Goal: Entertainment & Leisure: Consume media (video, audio)

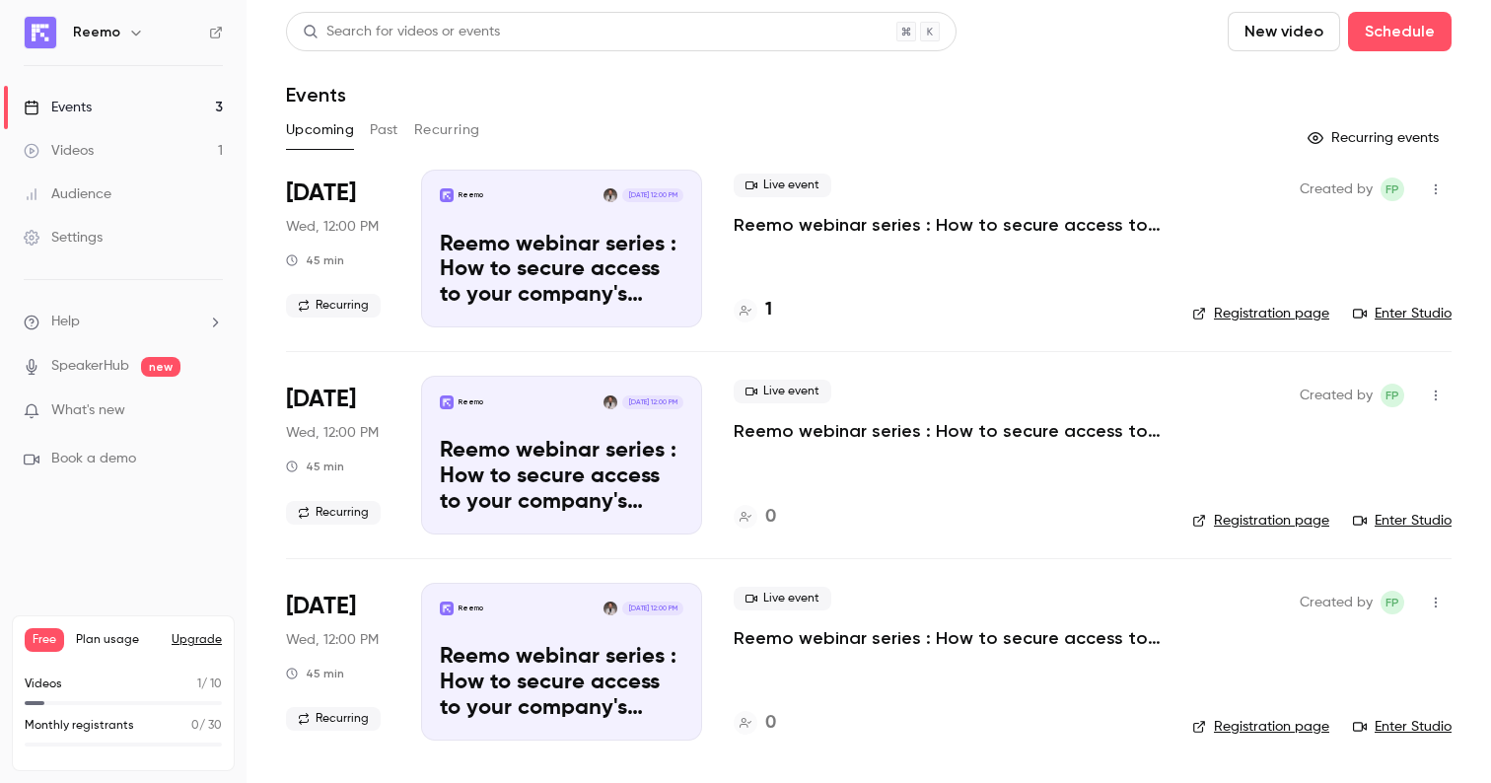
click at [97, 160] on link "Videos 1" at bounding box center [123, 150] width 246 height 43
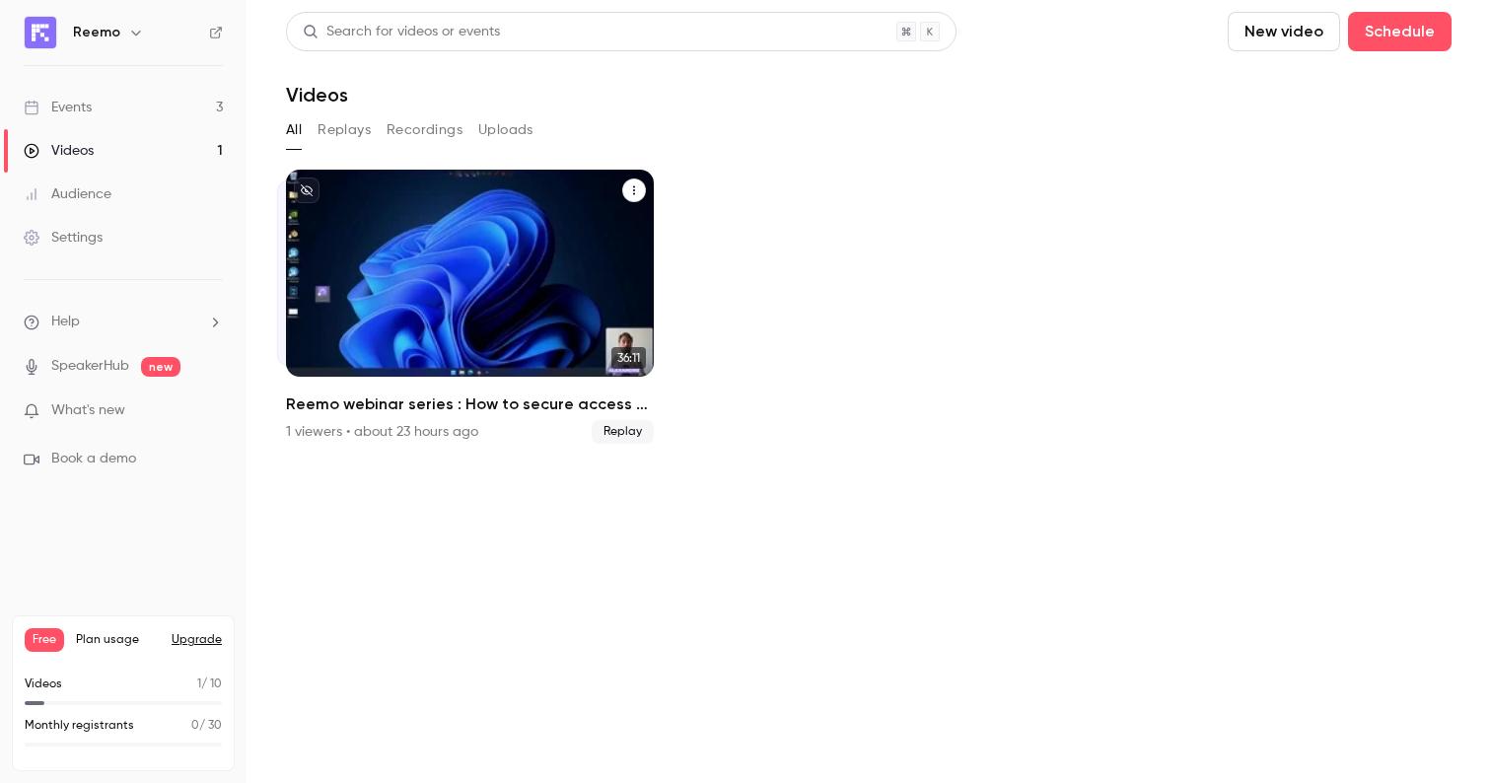
click at [491, 394] on h2 "Reemo webinar series : How to secure access to your company's resources?" at bounding box center [470, 404] width 368 height 24
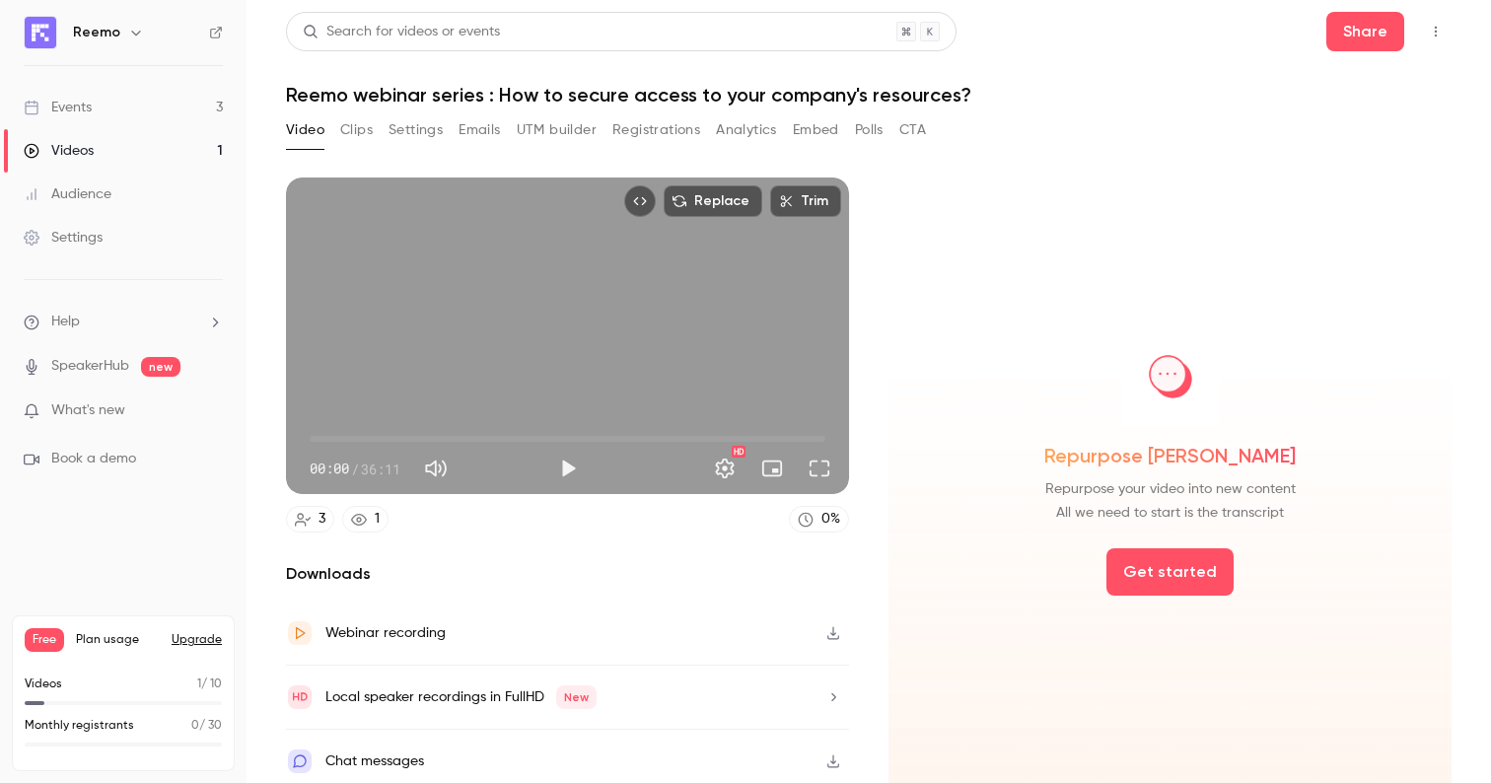
scroll to position [10, 0]
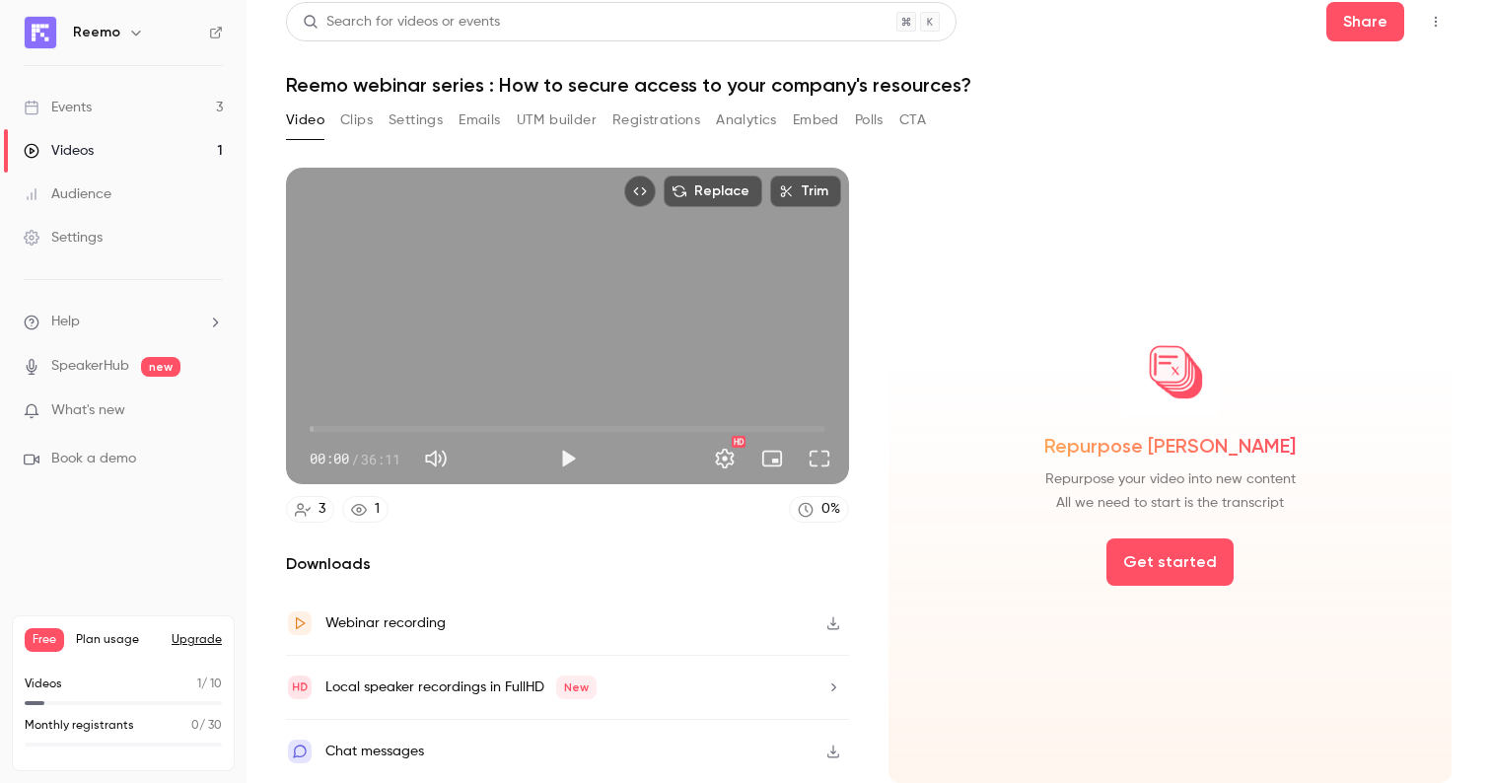
click at [372, 509] on link "1" at bounding box center [365, 509] width 46 height 27
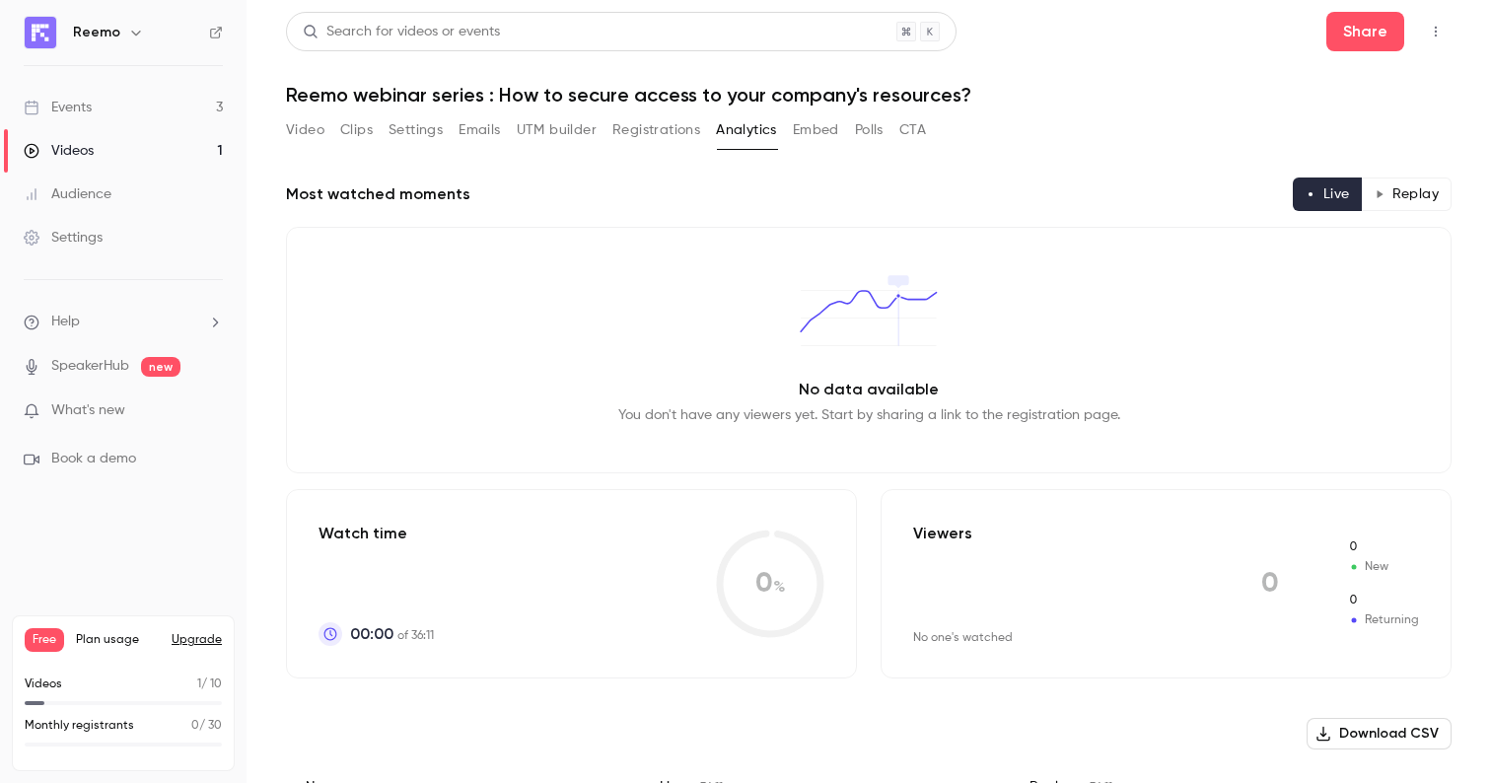
scroll to position [247, 0]
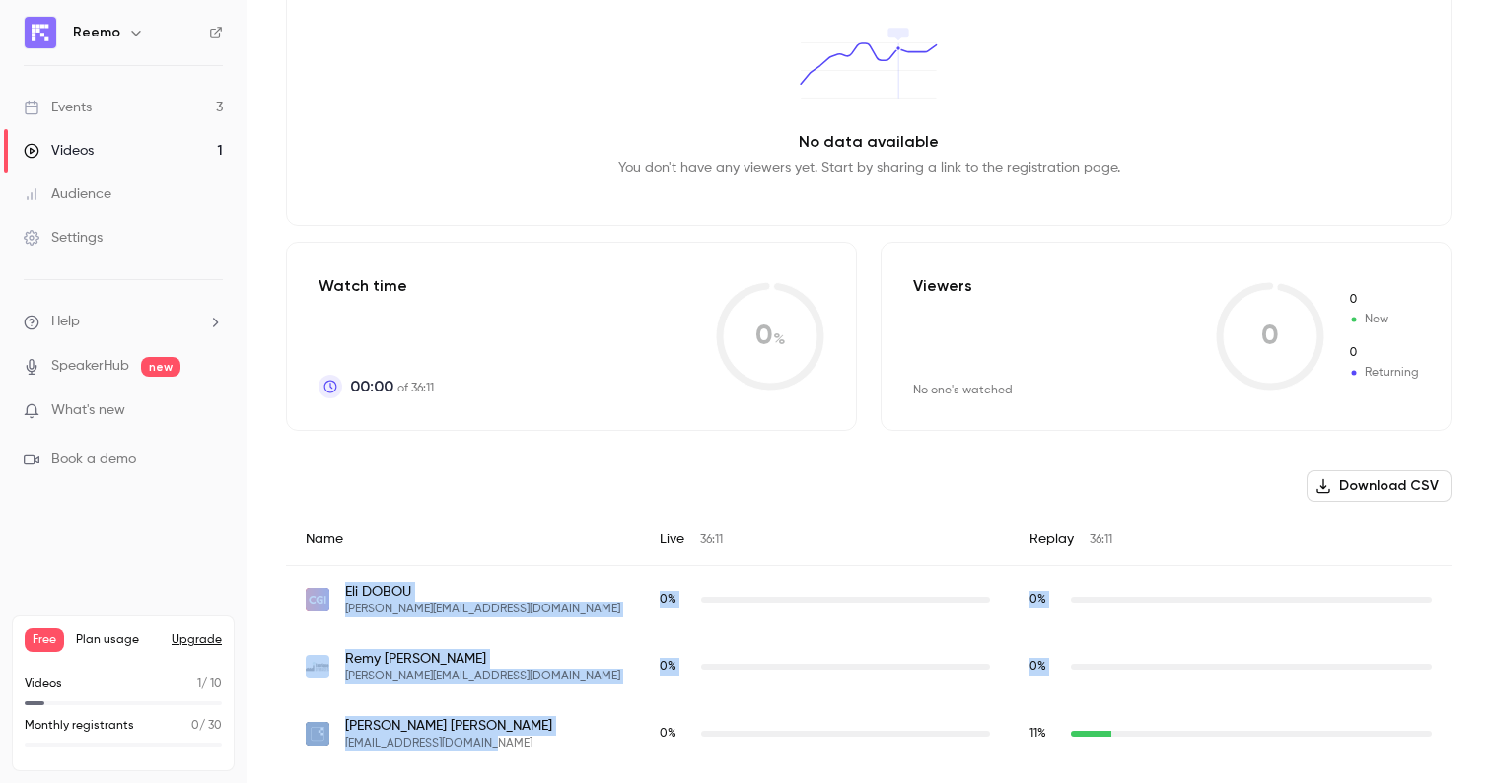
drag, startPoint x: 507, startPoint y: 738, endPoint x: 311, endPoint y: 587, distance: 248.1
click at [311, 587] on div "Name Live 36:11 Replay 36:11 [PERSON_NAME] [PERSON_NAME][EMAIL_ADDRESS][DOMAIN_…" at bounding box center [868, 640] width 1165 height 253
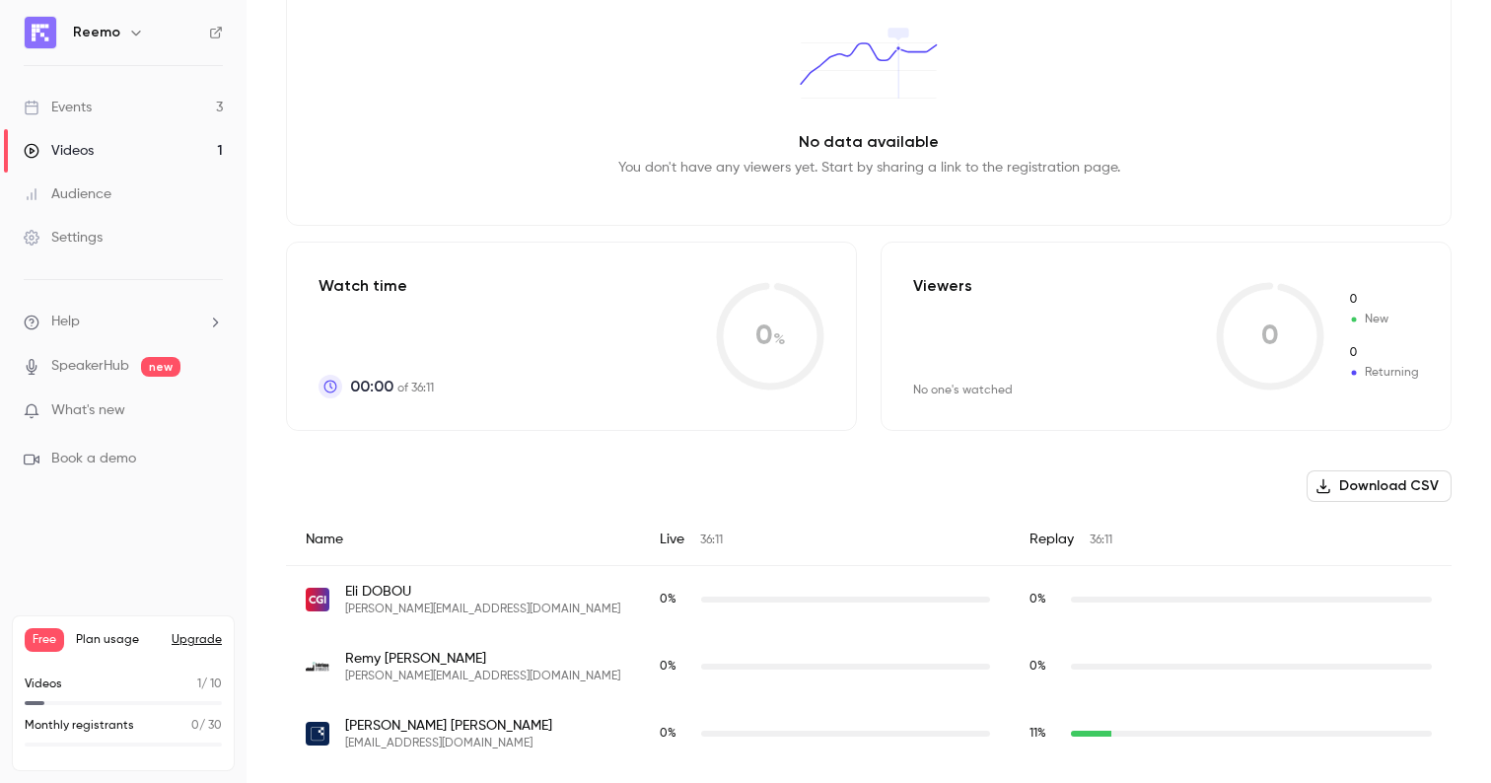
click at [515, 619] on div "[PERSON_NAME] [PERSON_NAME][EMAIL_ADDRESS][DOMAIN_NAME]" at bounding box center [463, 600] width 354 height 68
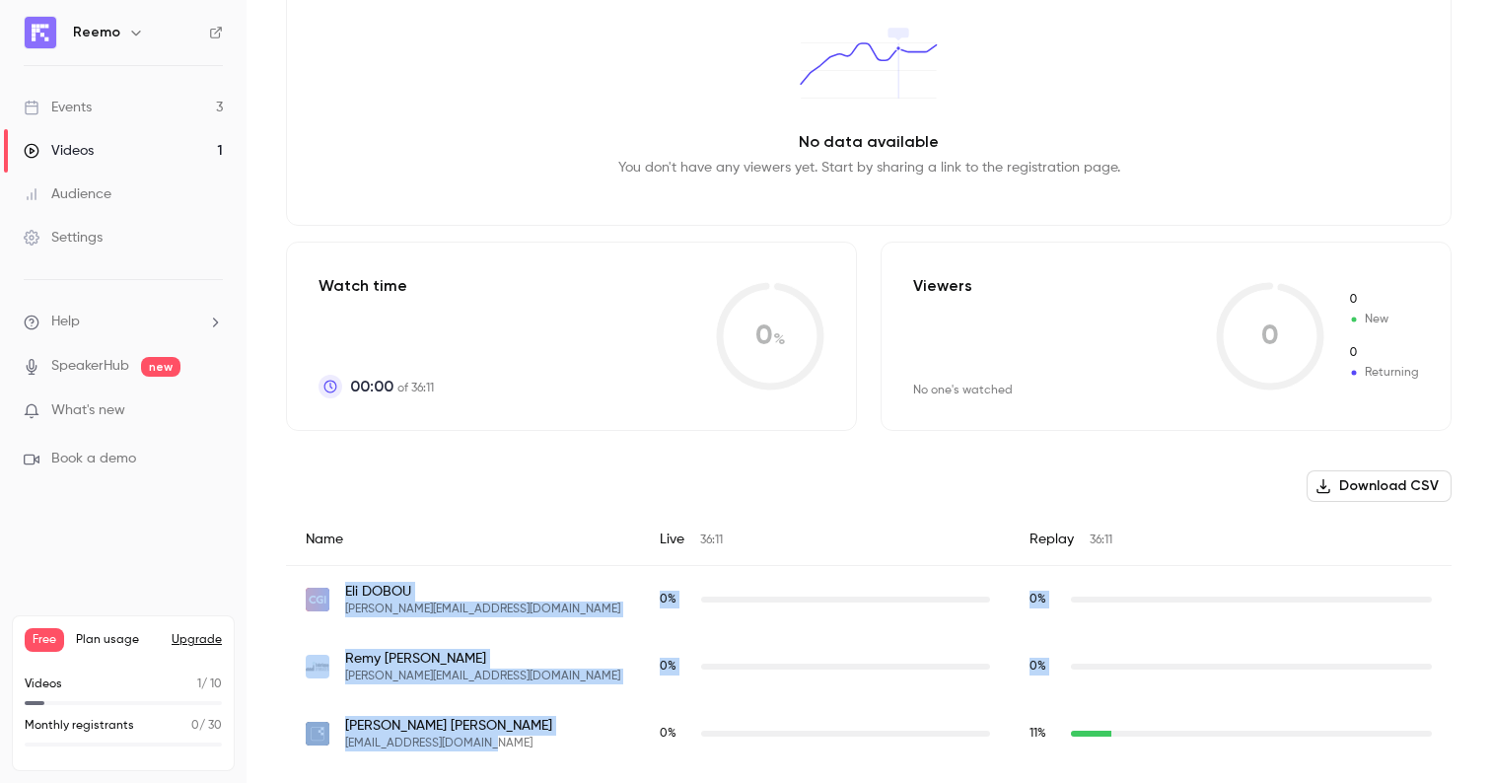
drag, startPoint x: 308, startPoint y: 580, endPoint x: 502, endPoint y: 739, distance: 251.5
click at [502, 739] on div "Name Live 36:11 Replay 36:11 [PERSON_NAME] [PERSON_NAME][EMAIL_ADDRESS][DOMAIN_…" at bounding box center [868, 640] width 1165 height 253
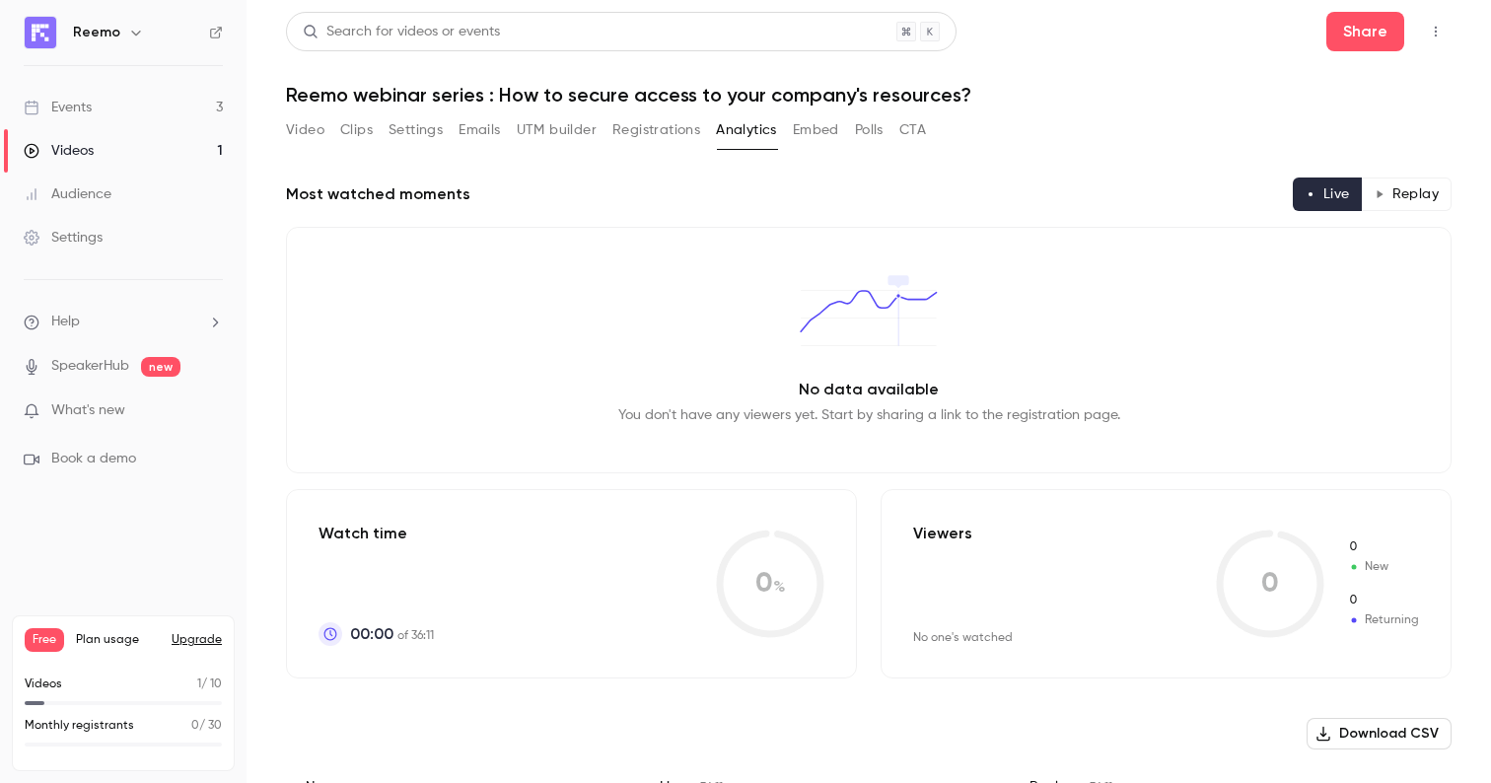
click at [300, 127] on button "Video" at bounding box center [305, 130] width 38 height 32
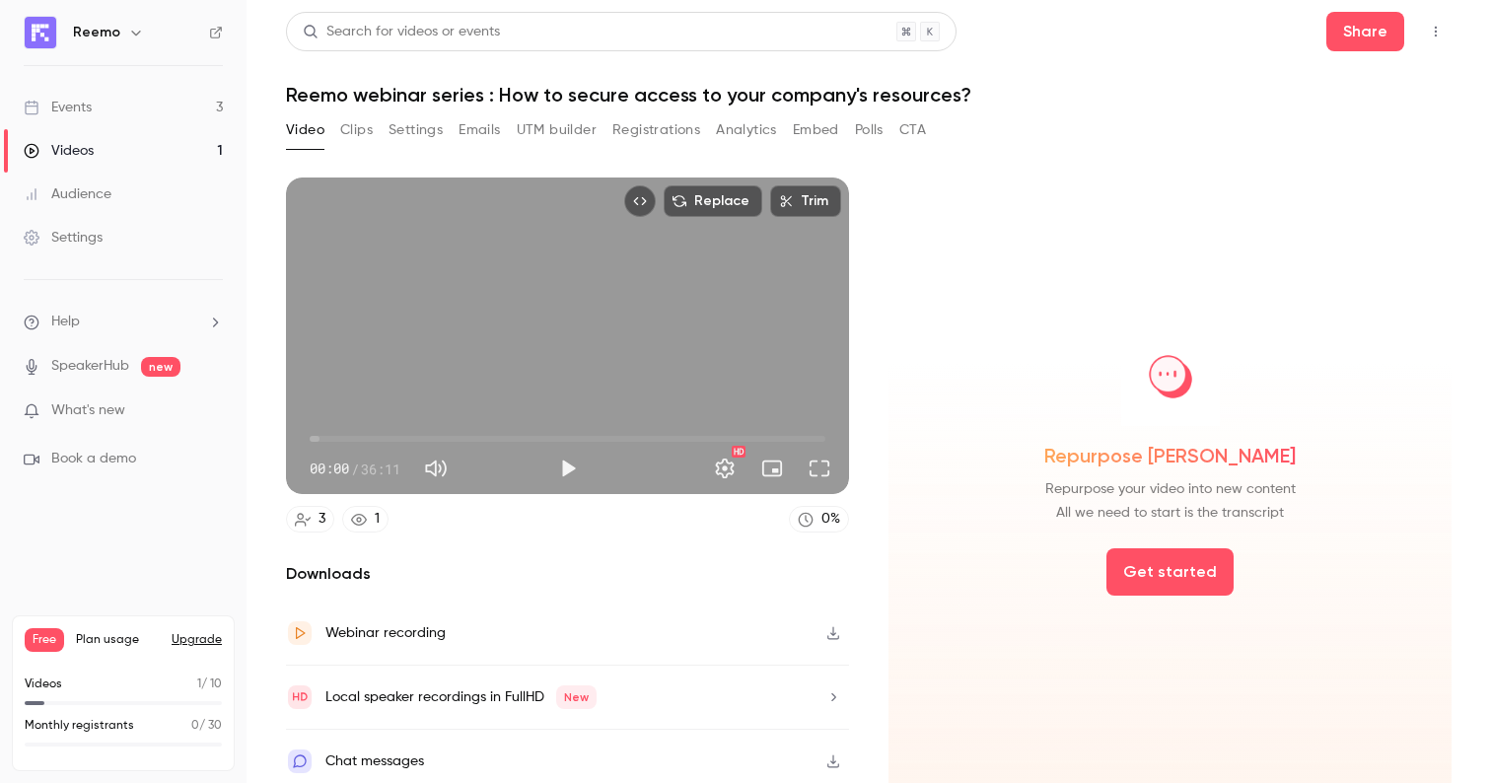
scroll to position [10, 0]
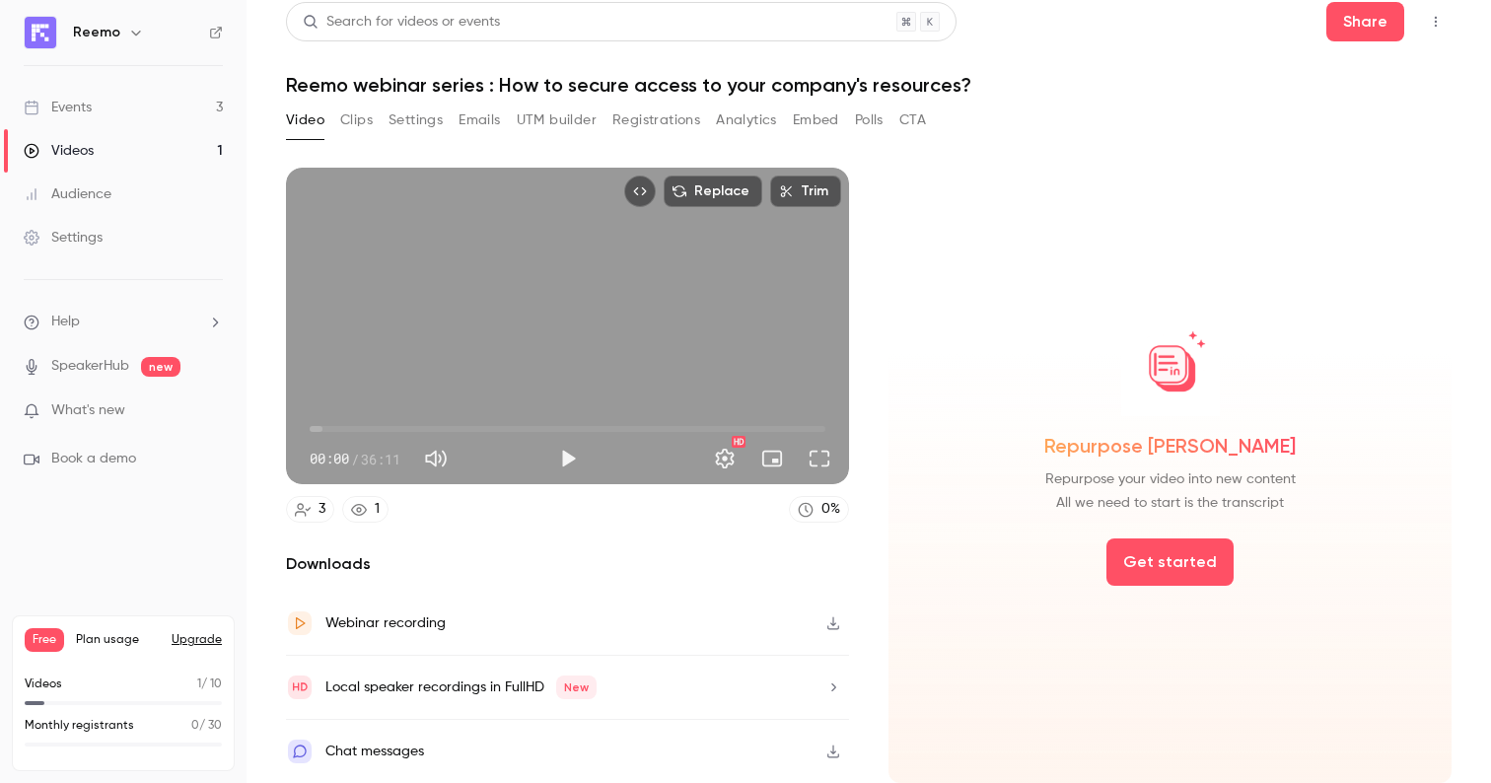
click at [667, 633] on div "Webinar recording" at bounding box center [567, 624] width 563 height 64
